Goal: Find specific page/section: Find specific page/section

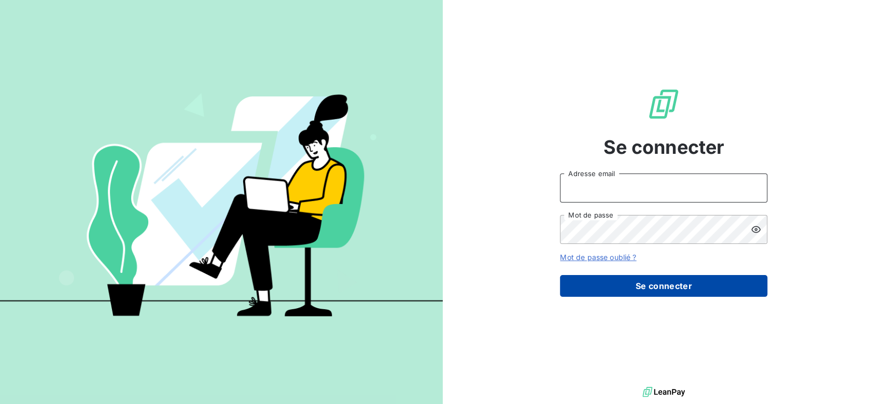
type input "[PERSON_NAME][EMAIL_ADDRESS][DOMAIN_NAME]"
click at [599, 293] on button "Se connecter" at bounding box center [663, 286] width 207 height 22
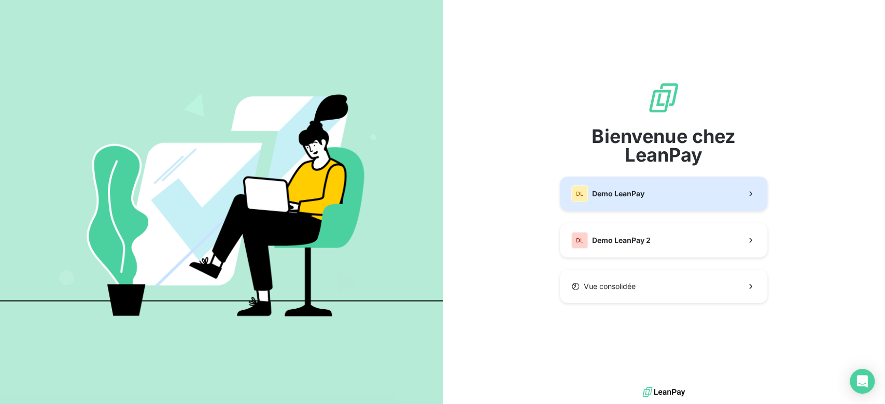
click at [663, 190] on button "DL Demo LeanPay" at bounding box center [663, 194] width 207 height 34
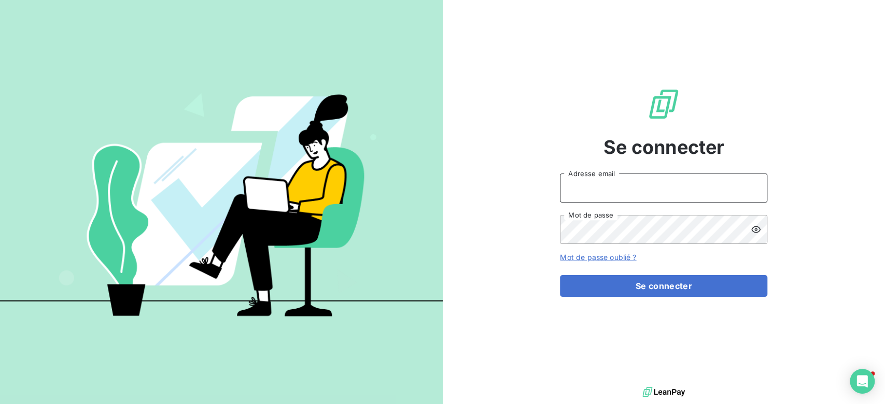
type input "[PERSON_NAME][EMAIL_ADDRESS][DOMAIN_NAME]"
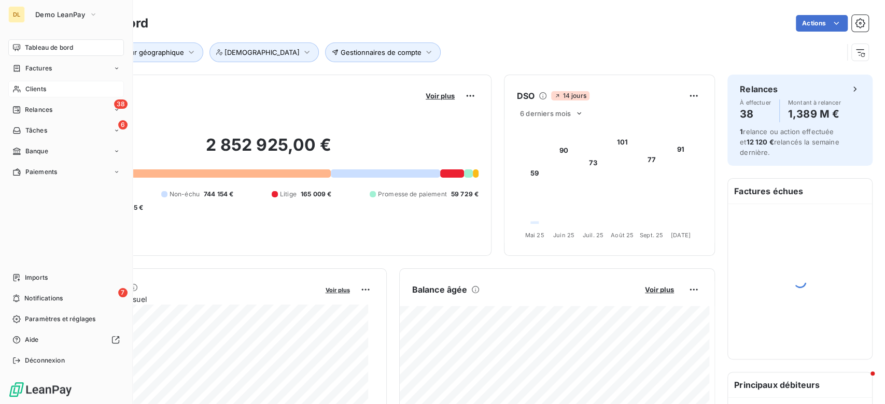
click at [46, 88] on div "Clients" at bounding box center [66, 89] width 116 height 17
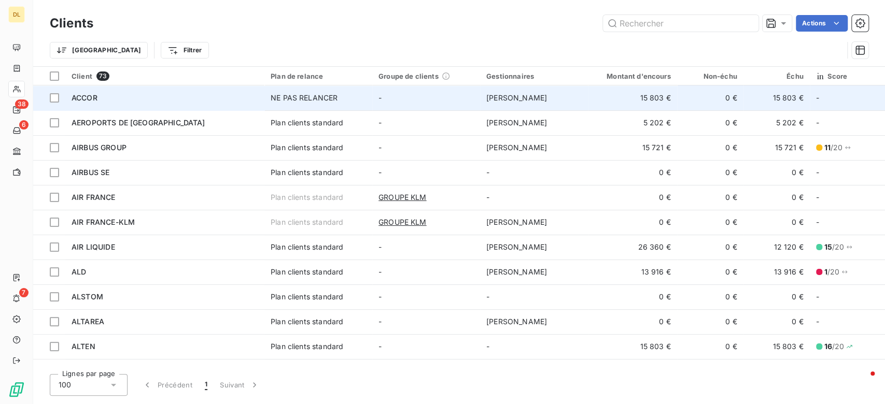
drag, startPoint x: 621, startPoint y: 66, endPoint x: 444, endPoint y: 103, distance: 180.5
click at [444, 103] on td "-" at bounding box center [426, 98] width 108 height 25
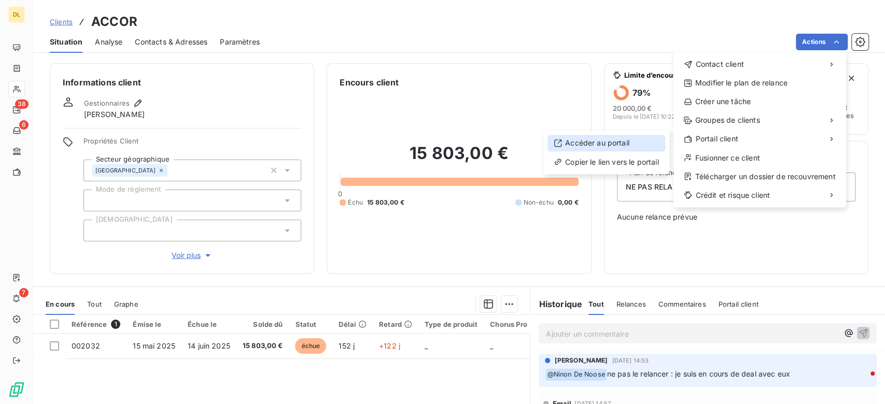
click at [630, 144] on div "Accéder au portail" at bounding box center [606, 143] width 118 height 17
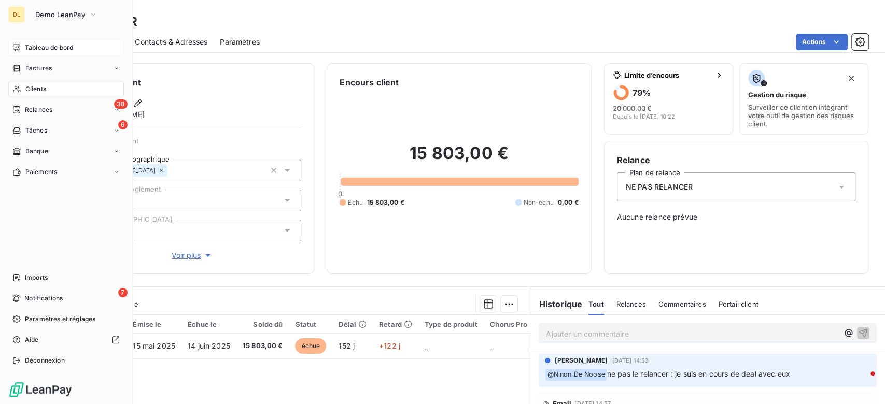
click at [41, 45] on span "Tableau de bord" at bounding box center [49, 47] width 48 height 9
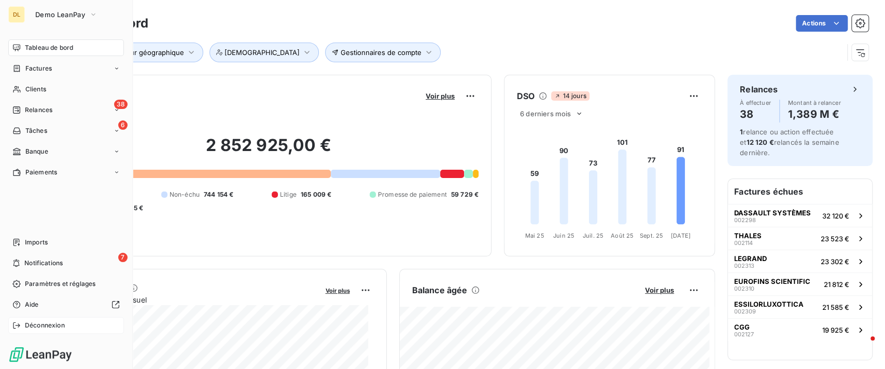
click at [25, 321] on span "Déconnexion" at bounding box center [45, 324] width 40 height 9
